Goal: Check status: Check status

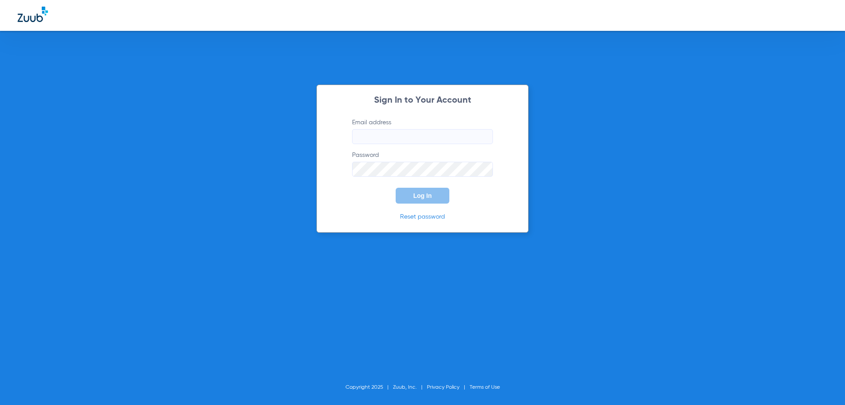
click at [433, 143] on input "Email address" at bounding box center [422, 136] width 141 height 15
type input "[EMAIL_ADDRESS][DOMAIN_NAME]"
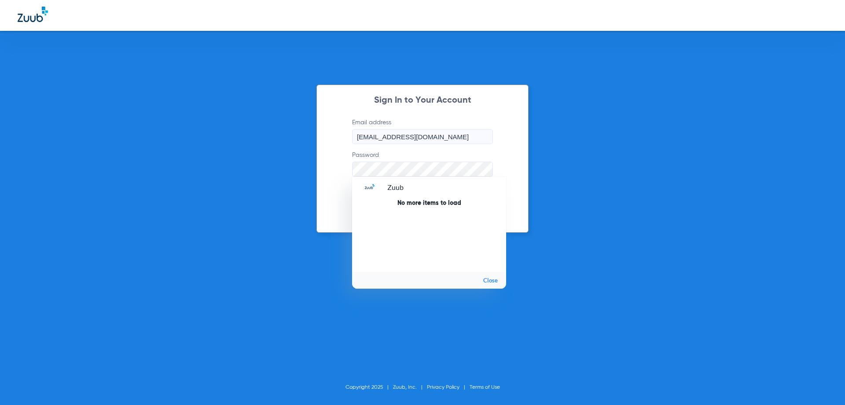
click at [396, 188] on button "Log In" at bounding box center [423, 196] width 54 height 16
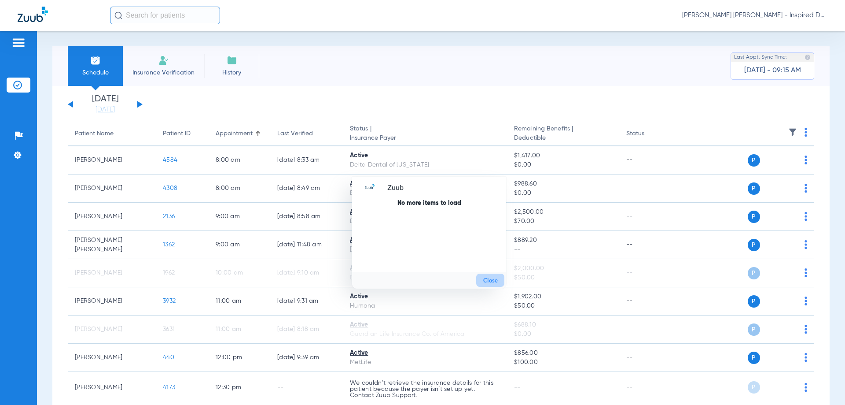
click at [495, 280] on button "Close" at bounding box center [490, 279] width 28 height 13
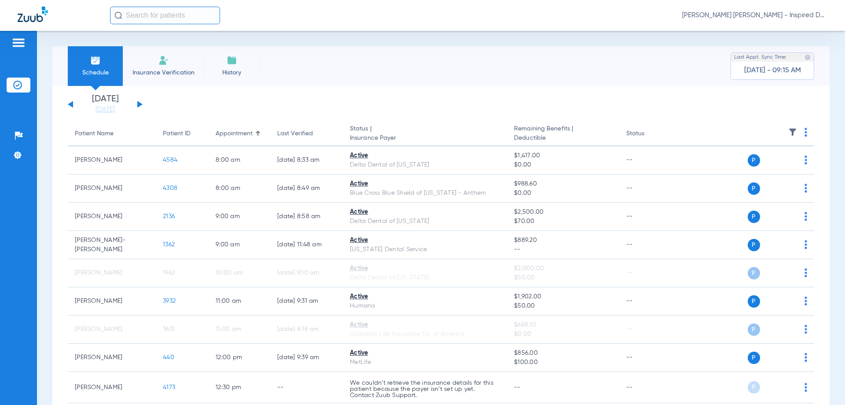
click at [144, 106] on app-single-date-navigator "[DATE] [DATE] [DATE] [DATE] [DATE] [DATE] [DATE] [DATE] [DATE] [DATE] [DATE] [D…" at bounding box center [441, 104] width 747 height 19
click at [140, 103] on button at bounding box center [139, 104] width 5 height 7
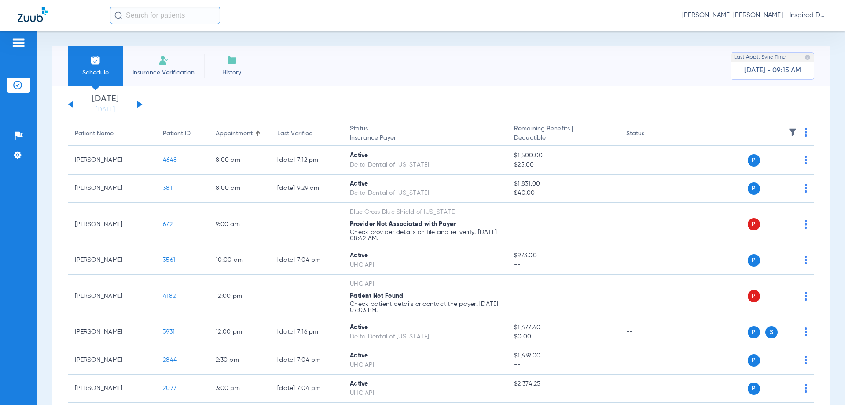
click at [139, 104] on button at bounding box center [139, 104] width 5 height 7
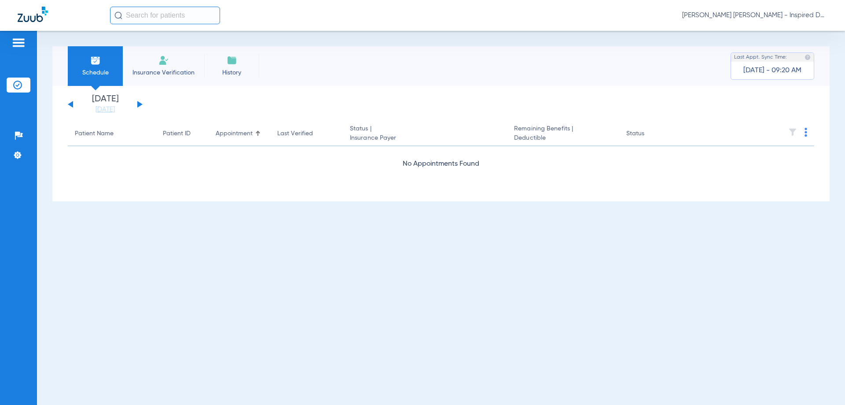
click at [133, 103] on div "[DATE] [DATE] [DATE] [DATE] [DATE] [DATE] [DATE] [DATE] [DATE] [DATE] [DATE] [D…" at bounding box center [105, 104] width 75 height 19
click at [140, 104] on button at bounding box center [139, 104] width 5 height 7
